Goal: Task Accomplishment & Management: Manage account settings

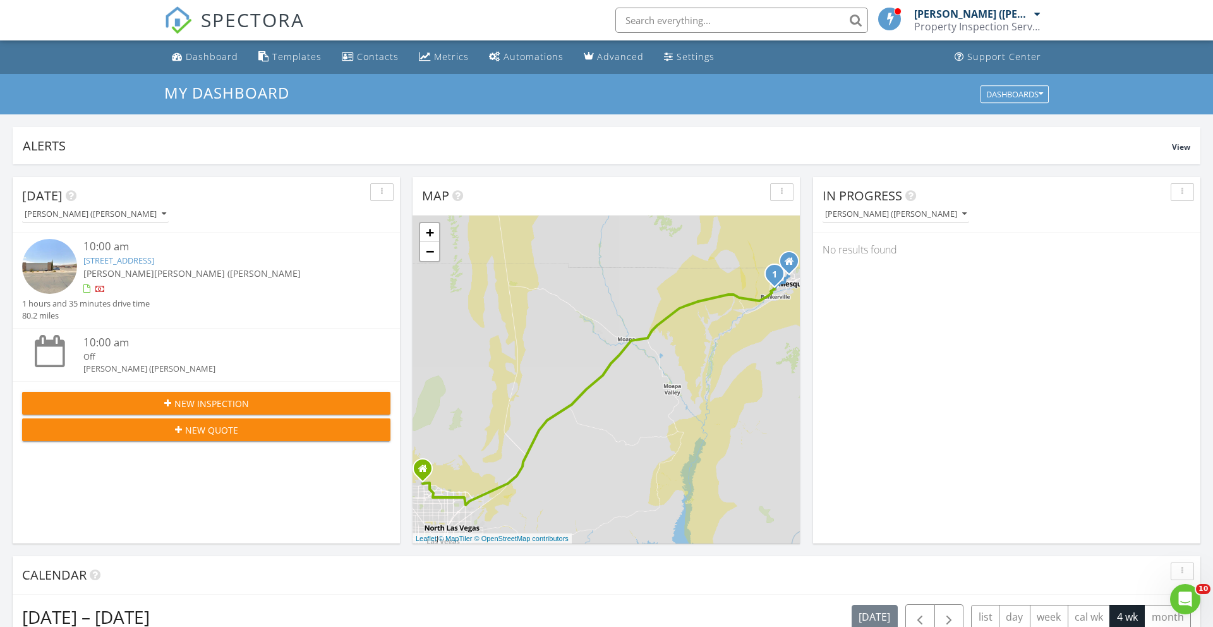
scroll to position [1150, 1214]
click at [226, 54] on div "Dashboard" at bounding box center [212, 57] width 52 height 12
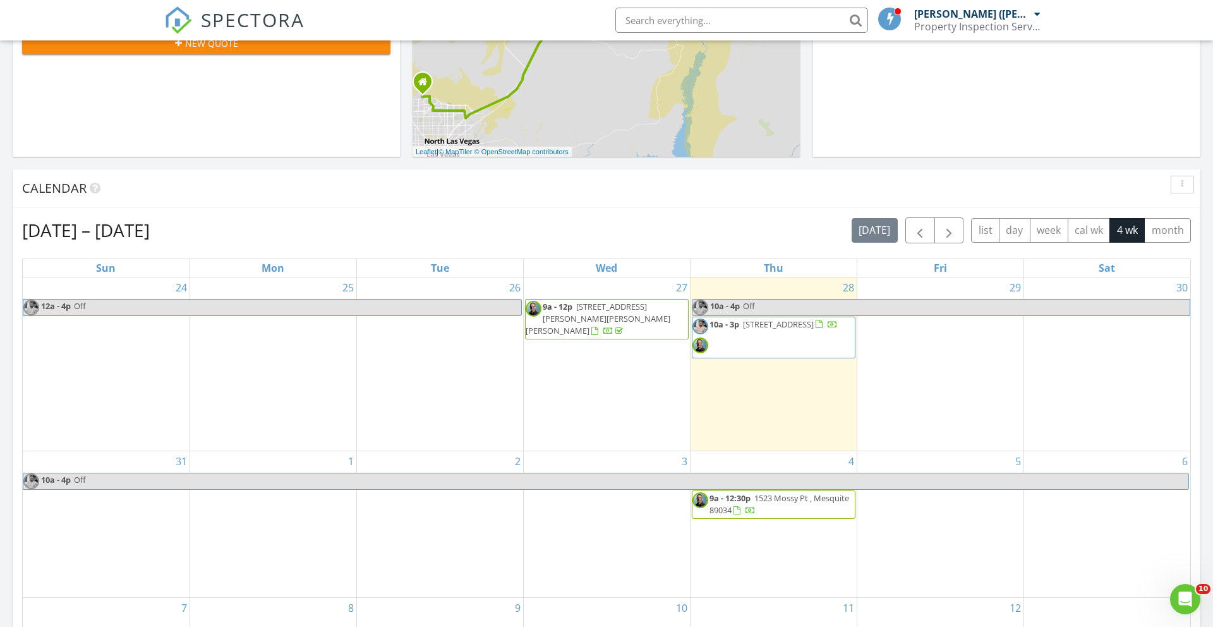
scroll to position [397, 0]
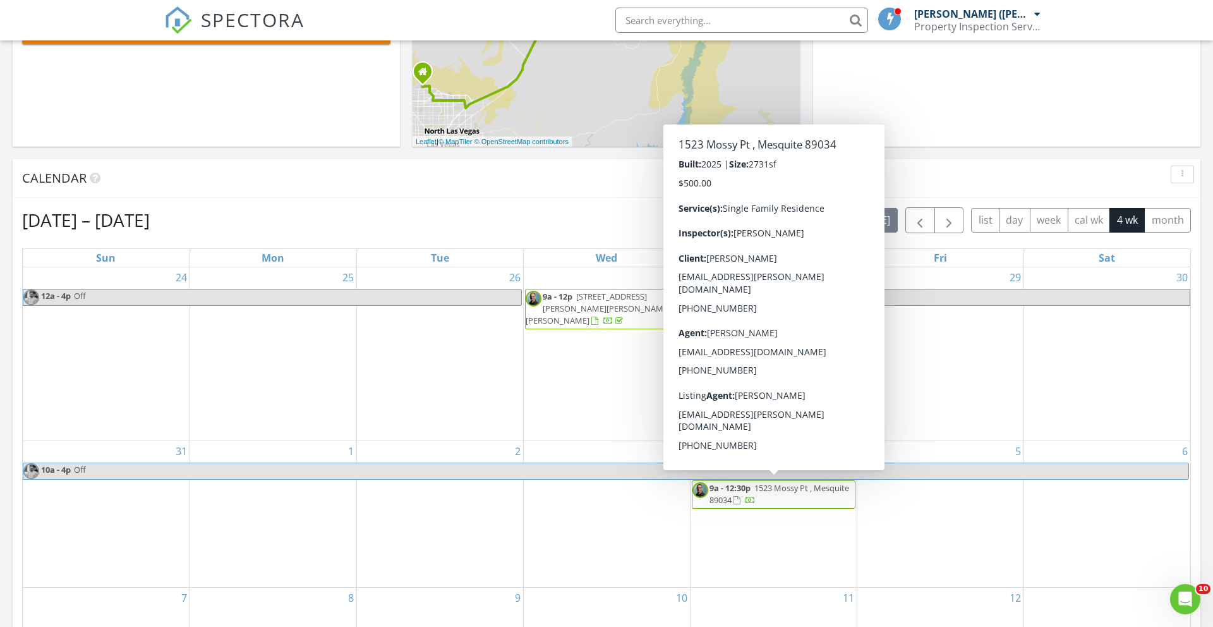
click at [775, 487] on span "1523 Mossy Pt , Mesquite 89034" at bounding box center [779, 493] width 140 height 23
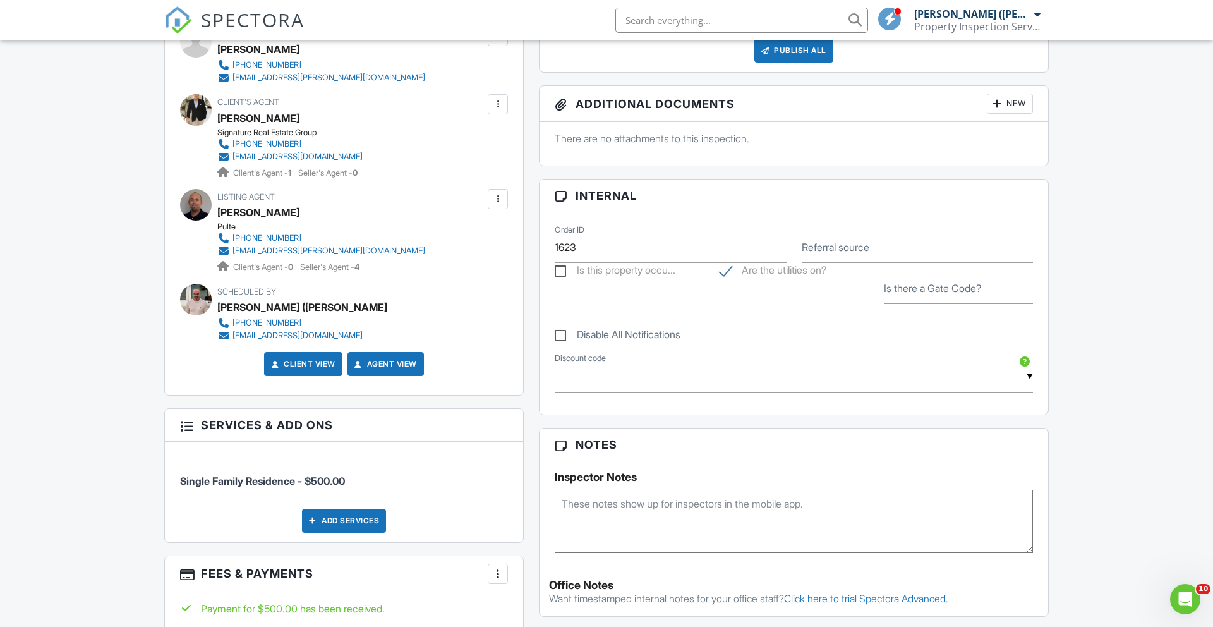
scroll to position [463, 0]
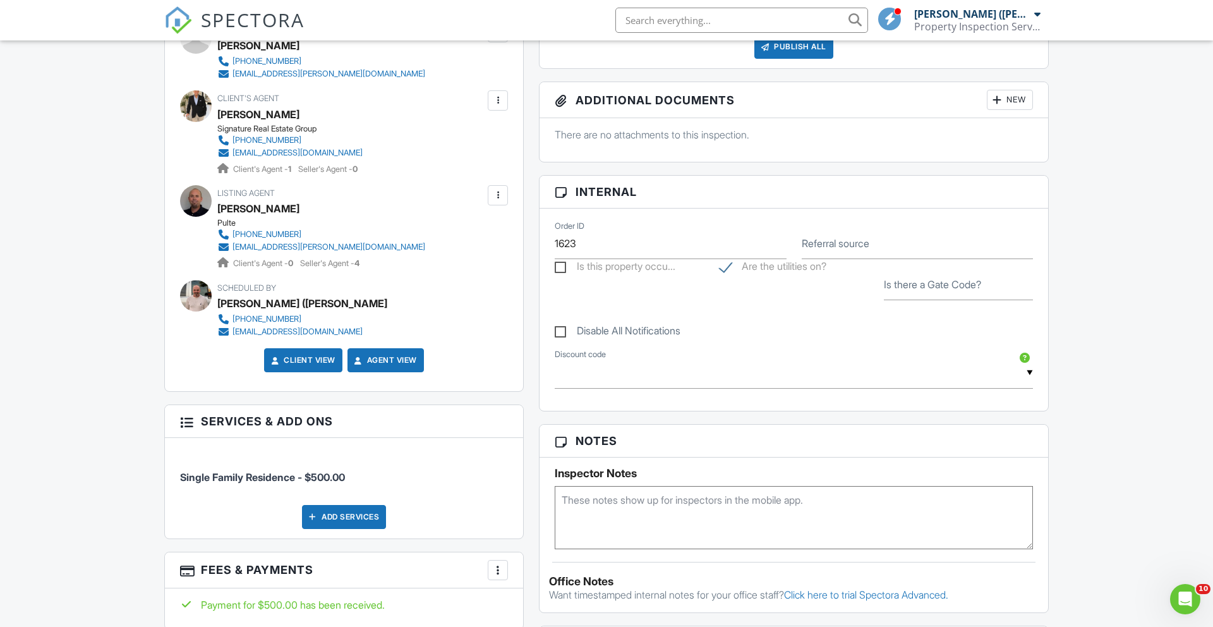
click at [564, 499] on textarea at bounding box center [794, 517] width 478 height 63
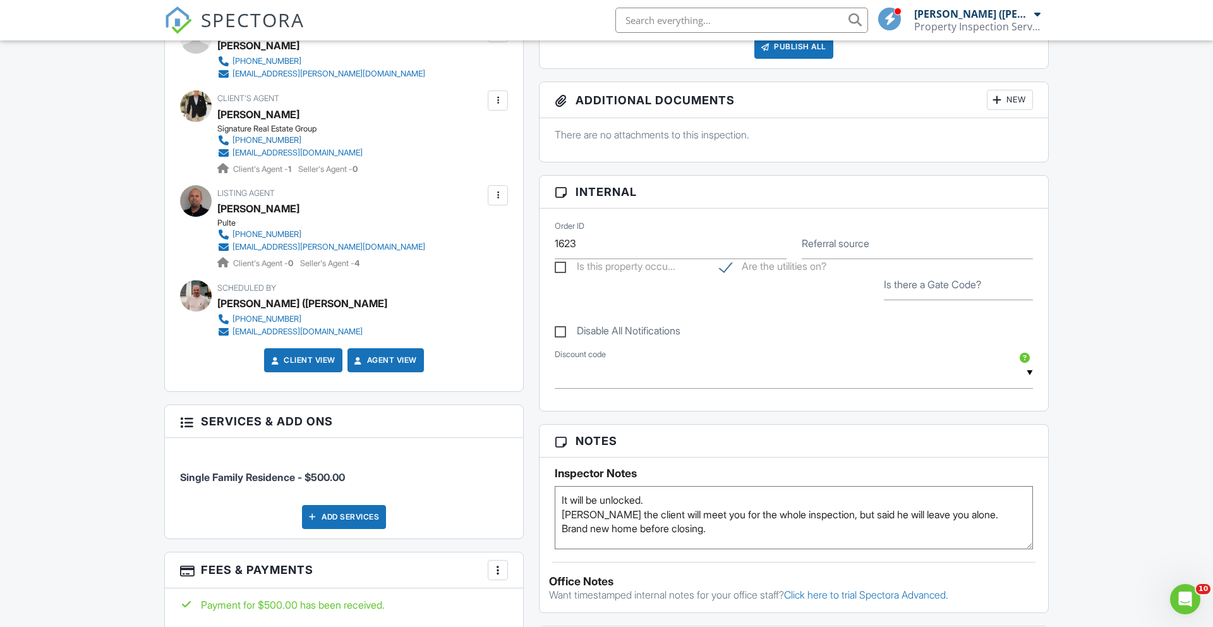
type textarea "It will be unlocked. [PERSON_NAME] the client will meet you for the whole inspe…"
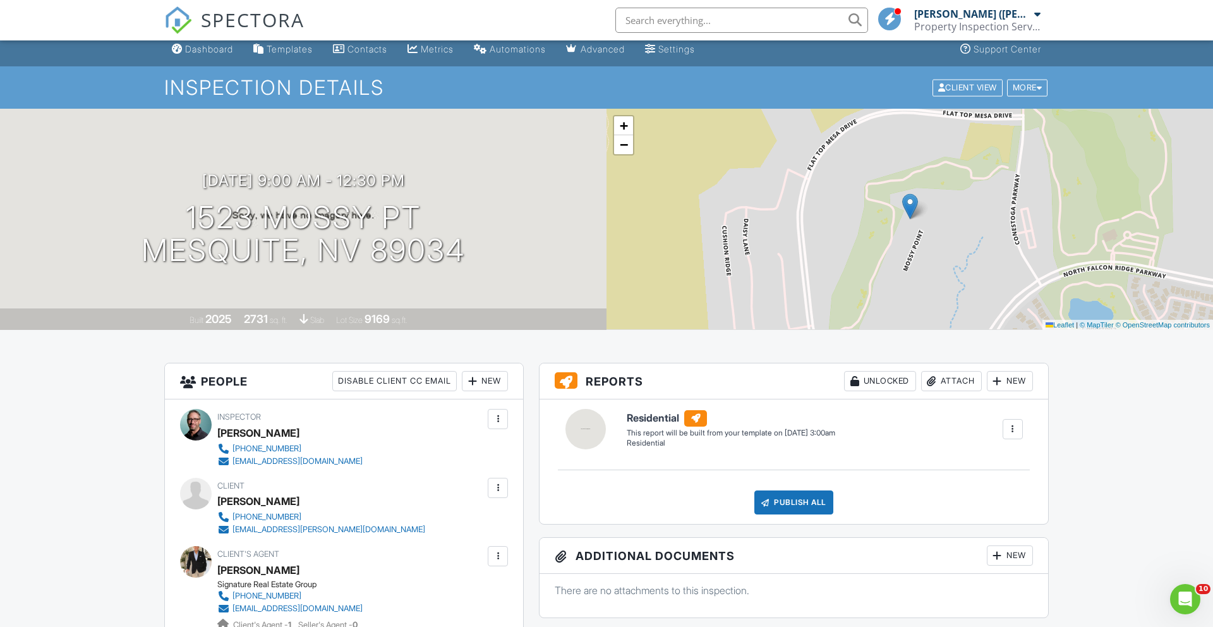
scroll to position [0, 0]
